Goal: Obtain resource: Download file/media

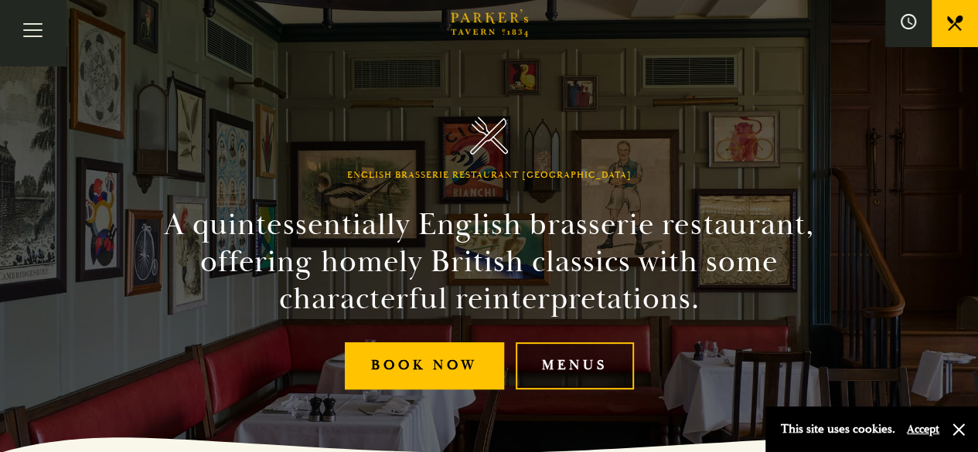
click at [562, 365] on link "Menus" at bounding box center [575, 366] width 118 height 47
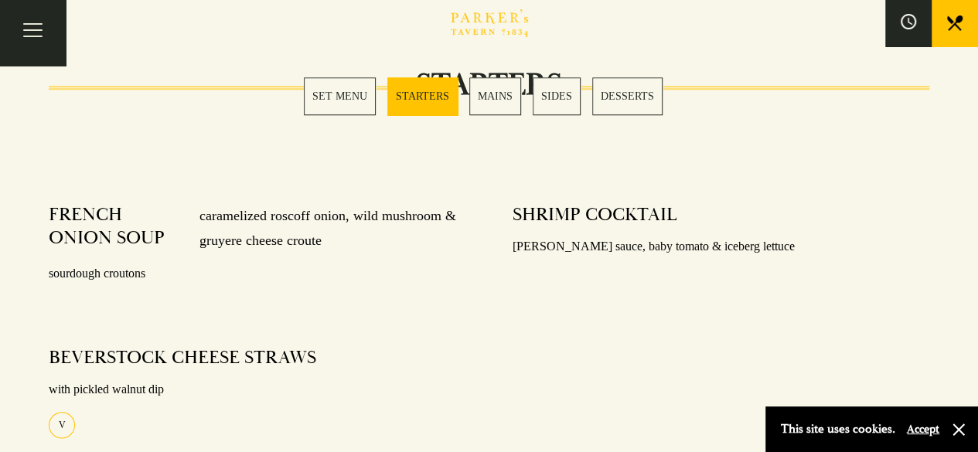
scroll to position [619, 0]
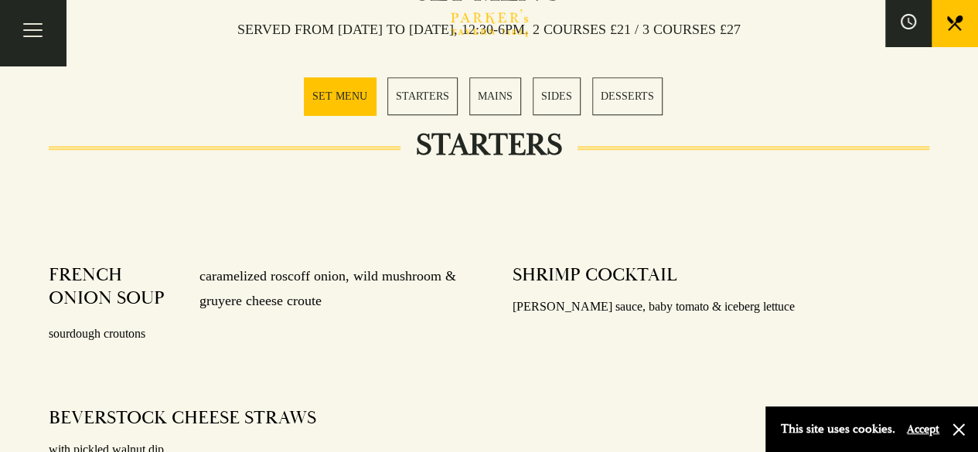
click at [483, 94] on link "MAINS" at bounding box center [495, 96] width 52 height 38
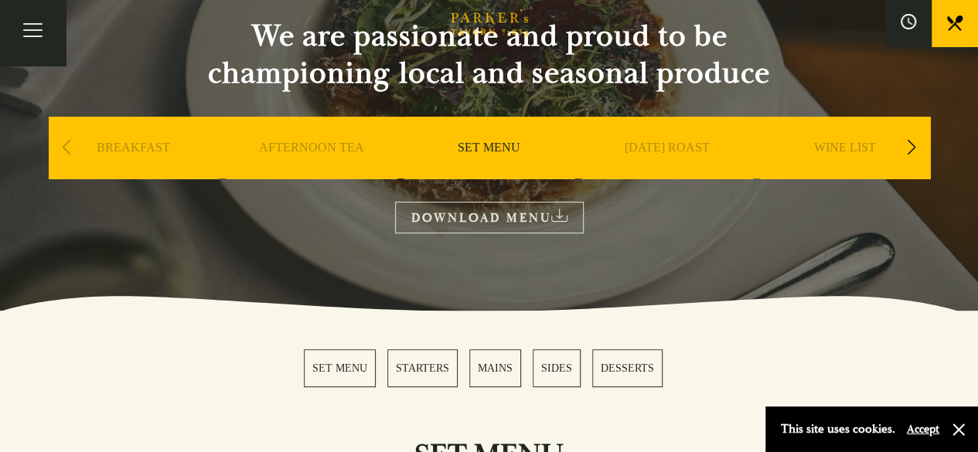
scroll to position [155, 0]
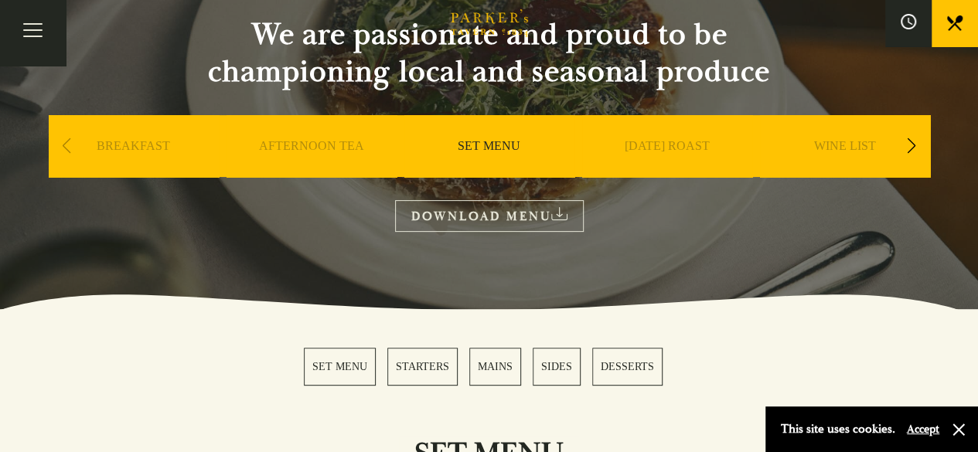
click at [501, 367] on link "MAINS" at bounding box center [495, 367] width 52 height 38
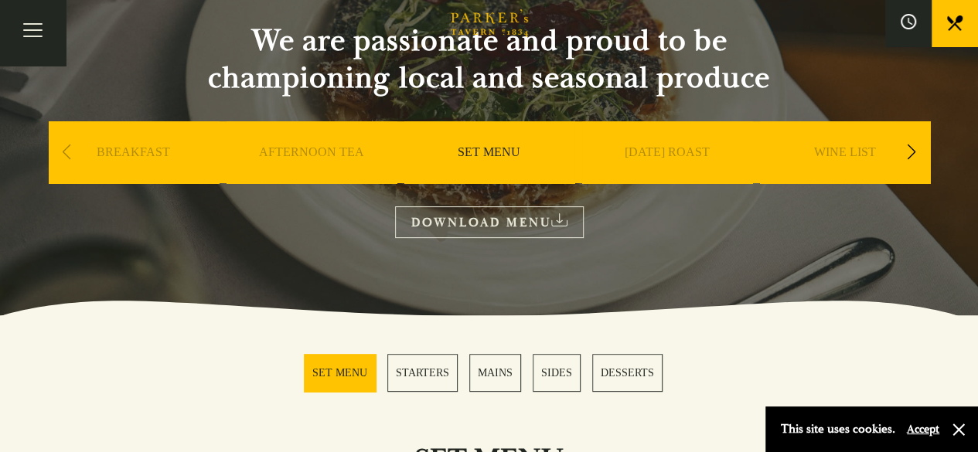
scroll to position [149, 0]
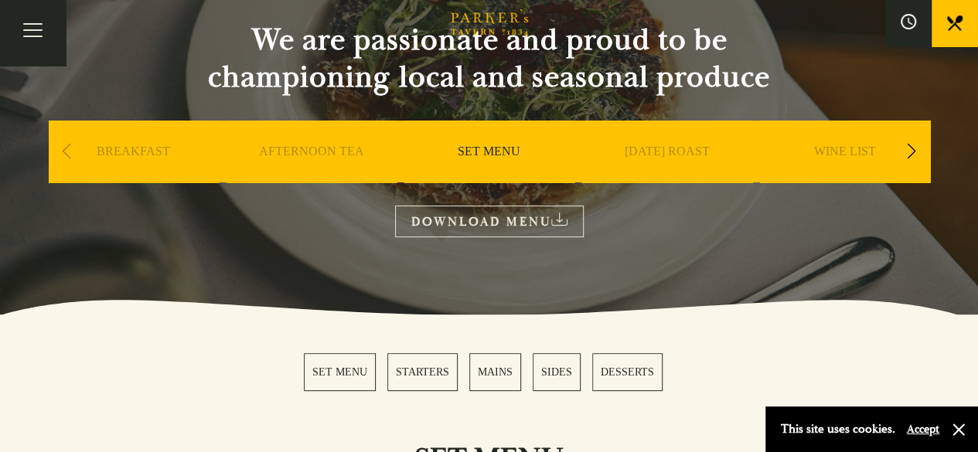
click at [476, 217] on link "DOWNLOAD MENU" at bounding box center [489, 222] width 189 height 32
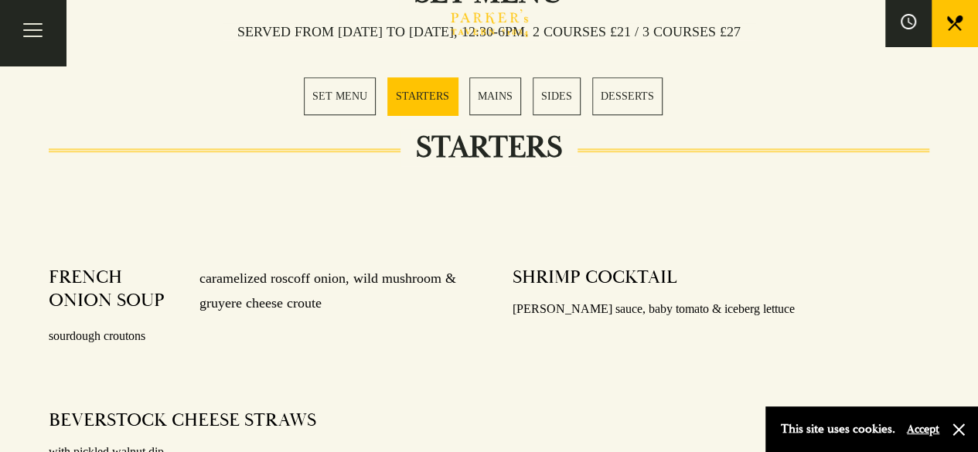
scroll to position [619, 0]
